Goal: Task Accomplishment & Management: Manage account settings

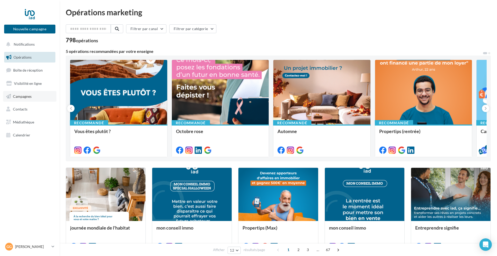
click at [23, 99] on link "Campagnes" at bounding box center [29, 96] width 53 height 11
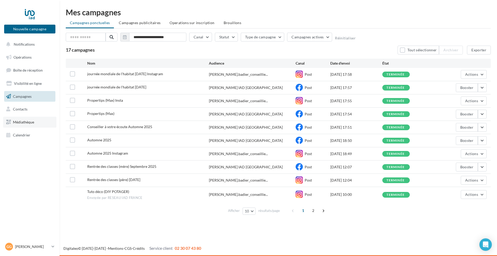
click at [22, 121] on span "Médiathèque" at bounding box center [23, 122] width 21 height 4
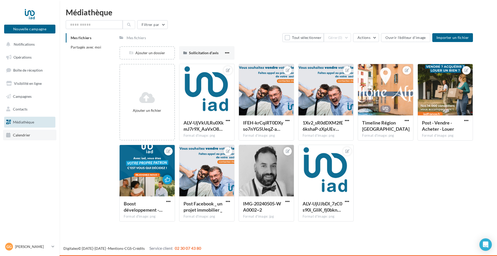
click at [19, 135] on span "Calendrier" at bounding box center [21, 135] width 17 height 4
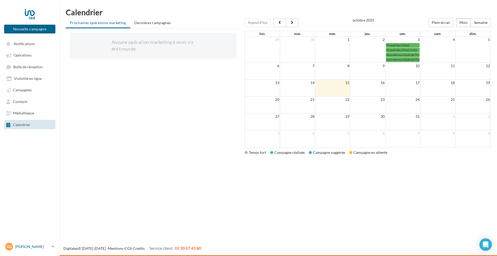
click at [32, 247] on p "[PERSON_NAME]" at bounding box center [32, 246] width 34 height 5
click at [37, 188] on link "Gérer mon compte" at bounding box center [42, 186] width 77 height 11
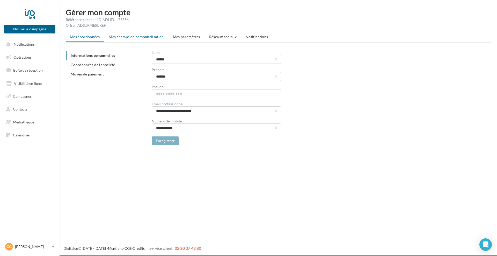
click at [127, 36] on span "Mes champs de personnalisation" at bounding box center [136, 36] width 55 height 4
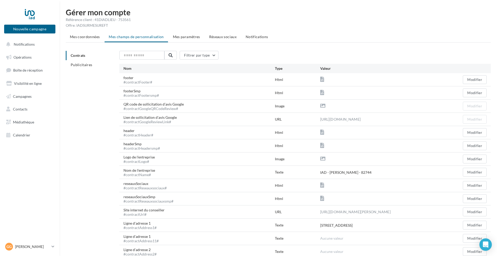
click at [170, 37] on li "Mes paramètres" at bounding box center [186, 36] width 35 height 9
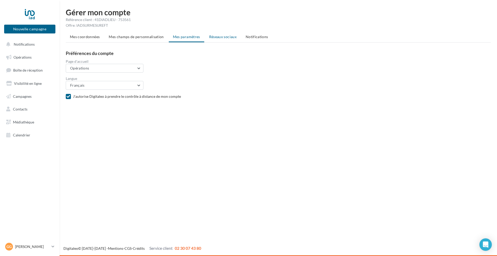
click at [210, 36] on span "Réseaux sociaux" at bounding box center [222, 36] width 27 height 4
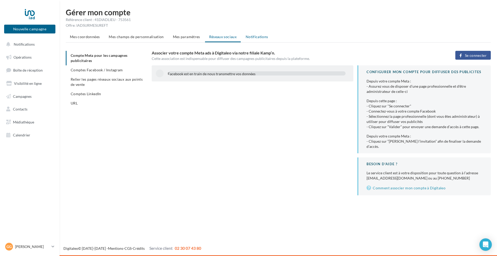
click at [244, 33] on li "Notifications" at bounding box center [257, 36] width 31 height 9
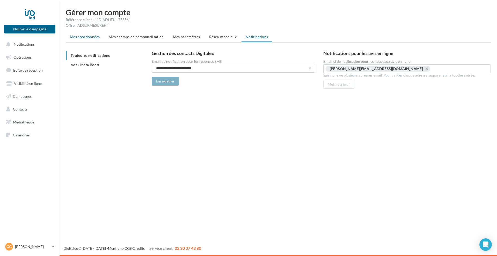
click at [71, 36] on span "Mes coordonnées" at bounding box center [85, 36] width 30 height 4
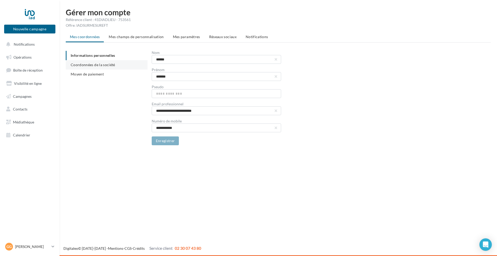
click at [75, 64] on span "Coordonnées de la société" at bounding box center [93, 64] width 45 height 4
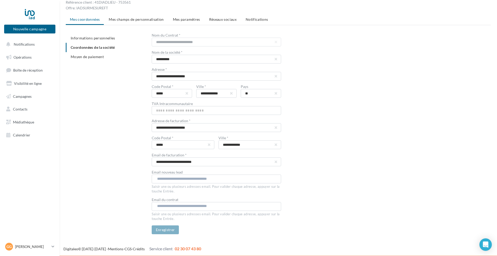
scroll to position [18, 0]
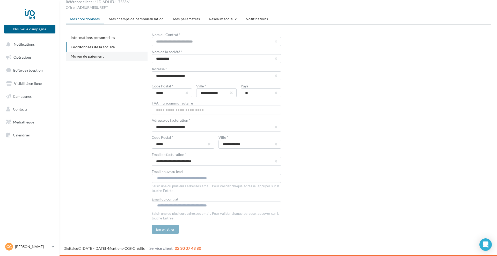
click at [80, 54] on span "Moyen de paiement" at bounding box center [87, 56] width 33 height 4
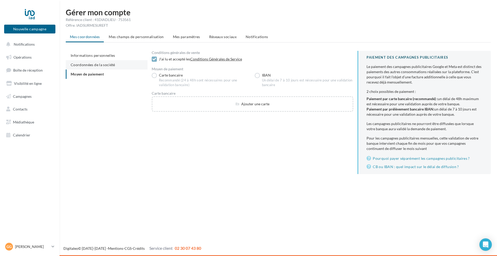
click at [75, 67] on span "Coordonnées de la société" at bounding box center [93, 64] width 45 height 4
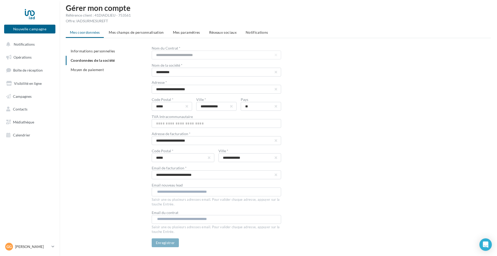
scroll to position [18, 0]
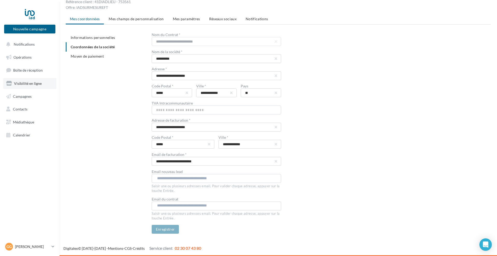
click at [24, 78] on link "Visibilité en ligne" at bounding box center [29, 83] width 53 height 11
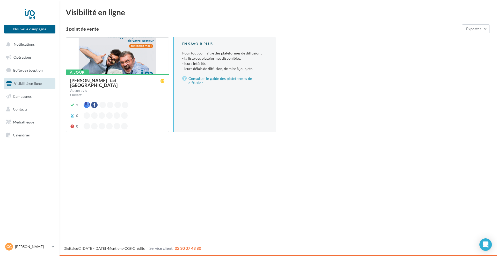
click at [93, 82] on div "[PERSON_NAME] - iad [GEOGRAPHIC_DATA]" at bounding box center [115, 82] width 90 height 9
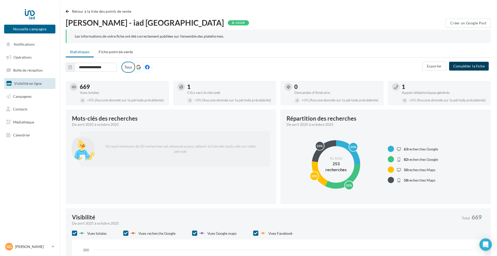
click at [465, 66] on button "Compléter la fiche" at bounding box center [469, 66] width 40 height 9
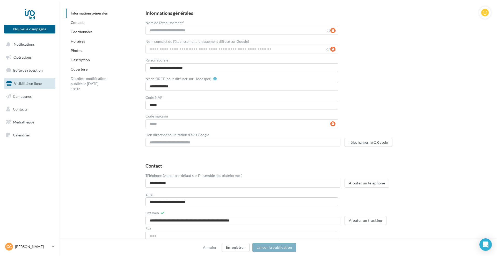
scroll to position [129, 0]
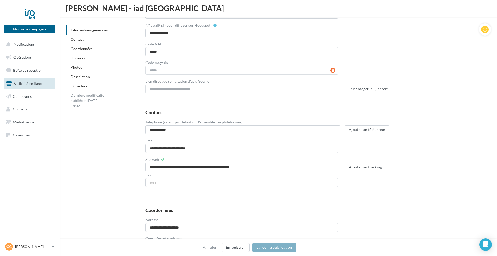
click at [93, 85] on div "Ouverture" at bounding box center [105, 85] width 78 height 9
click at [80, 89] on div "Ouverture" at bounding box center [105, 85] width 78 height 9
click at [80, 87] on link "Ouverture" at bounding box center [79, 86] width 17 height 4
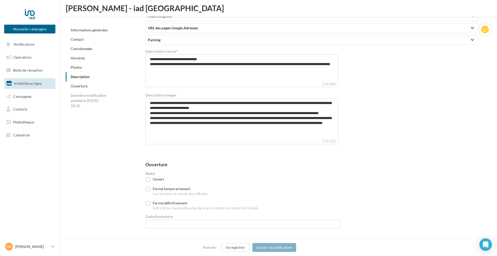
scroll to position [1228, 0]
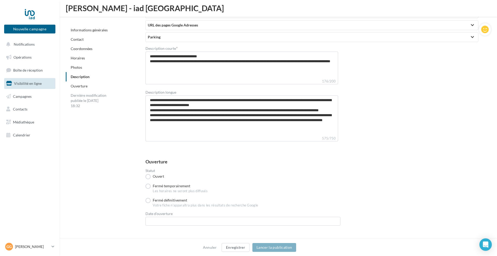
click at [74, 86] on link "Ouverture" at bounding box center [79, 86] width 17 height 4
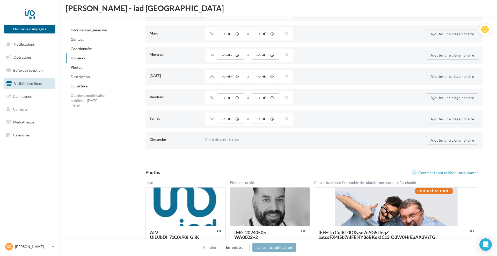
scroll to position [550, 0]
click at [94, 31] on link "Informations générales" at bounding box center [89, 30] width 37 height 4
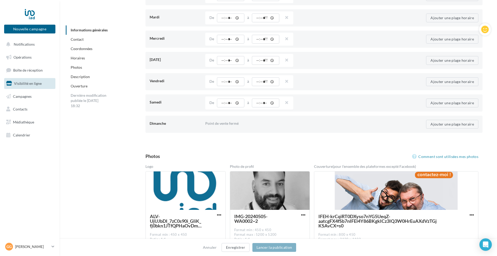
scroll to position [59, 0]
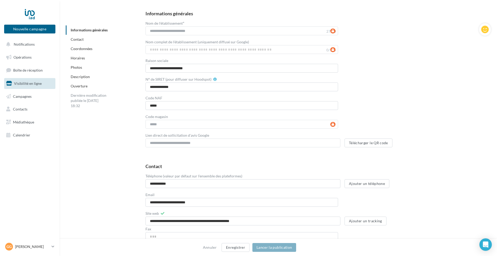
click at [83, 48] on link "Coordonnées" at bounding box center [82, 48] width 22 height 4
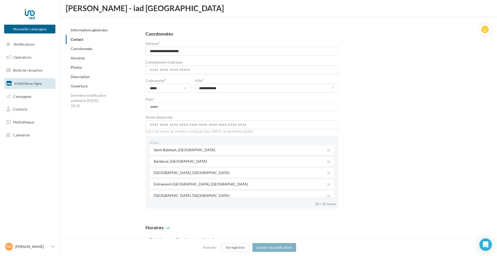
click at [76, 68] on link "Photos" at bounding box center [76, 67] width 11 height 4
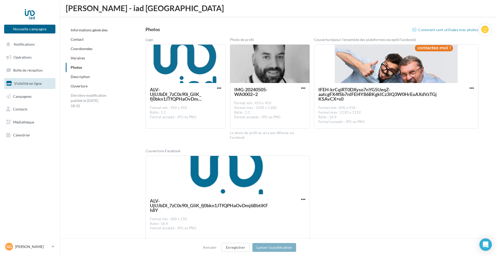
click at [75, 76] on link "Description" at bounding box center [80, 76] width 19 height 4
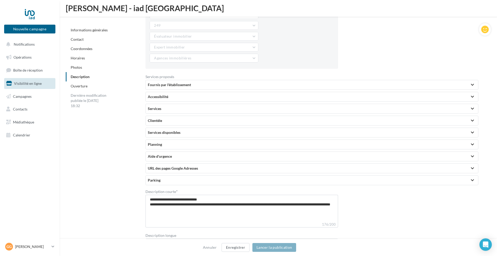
scroll to position [1089, 0]
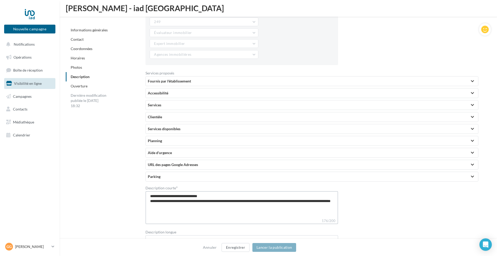
drag, startPoint x: 205, startPoint y: 207, endPoint x: 145, endPoint y: 198, distance: 60.5
click at [145, 198] on div "Description Comment fonctionnent les services proposés Catégorie principale * 2…" at bounding box center [314, 118] width 354 height 335
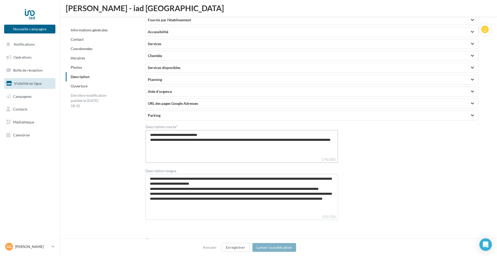
scroll to position [1154, 0]
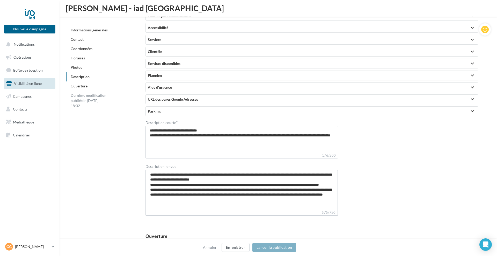
drag, startPoint x: 216, startPoint y: 182, endPoint x: 223, endPoint y: 199, distance: 18.7
click at [223, 199] on textarea "**********" at bounding box center [242, 189] width 192 height 40
